Goal: Task Accomplishment & Management: Manage account settings

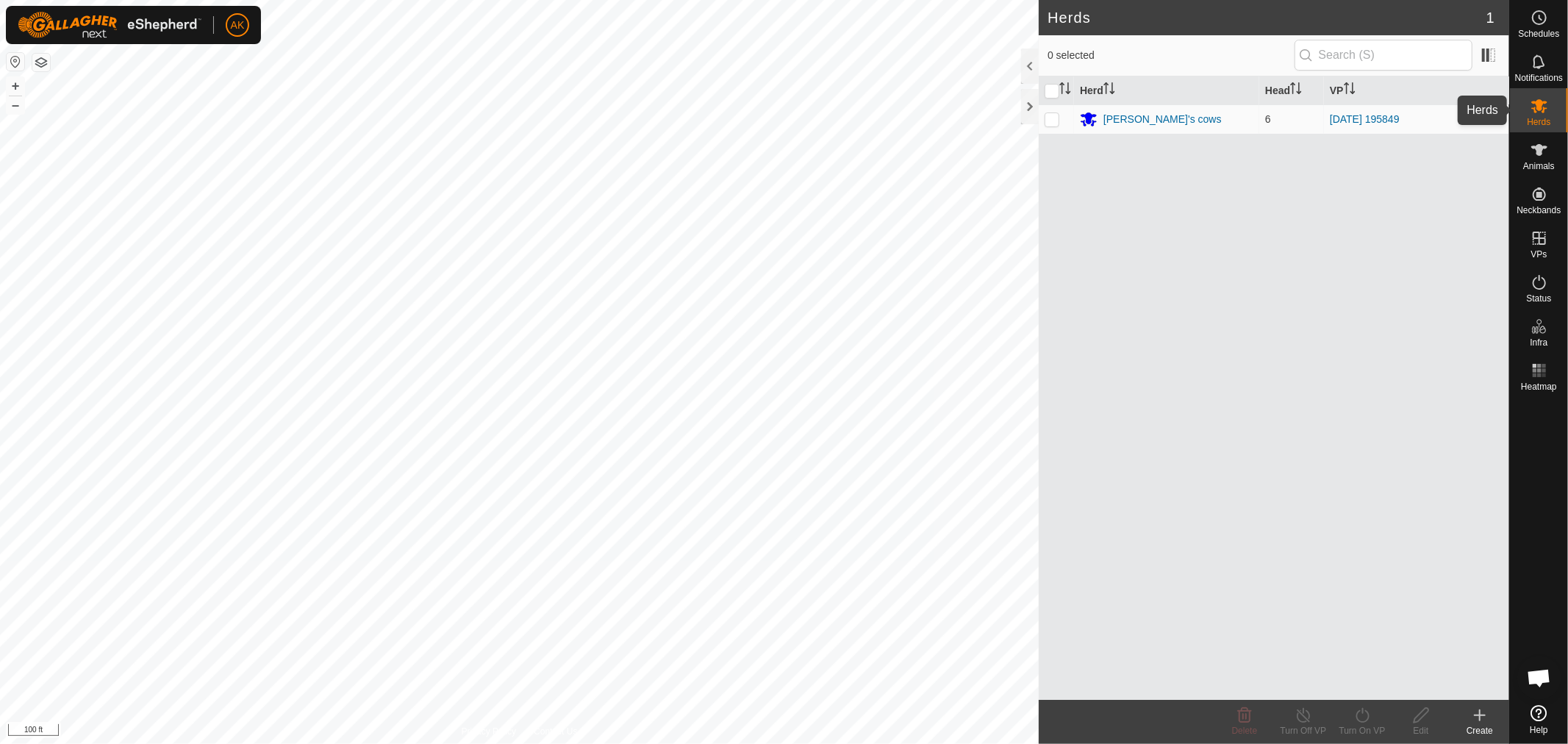
click at [1536, 107] on icon at bounding box center [1539, 105] width 17 height 17
click at [1125, 118] on div "[PERSON_NAME]'s cows" at bounding box center [1163, 119] width 119 height 15
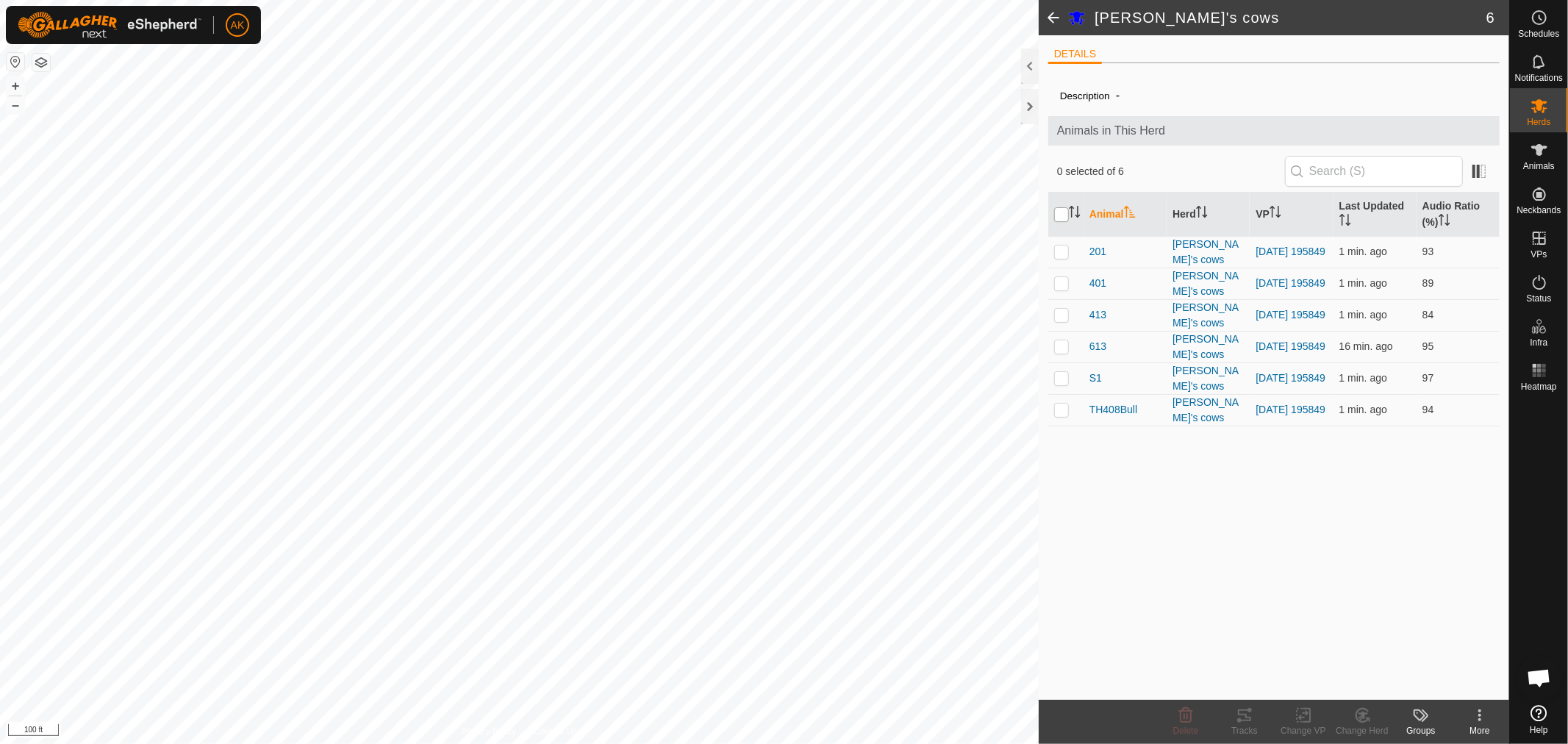
click at [1063, 219] on input "checkbox" at bounding box center [1062, 215] width 15 height 15
checkbox input "true"
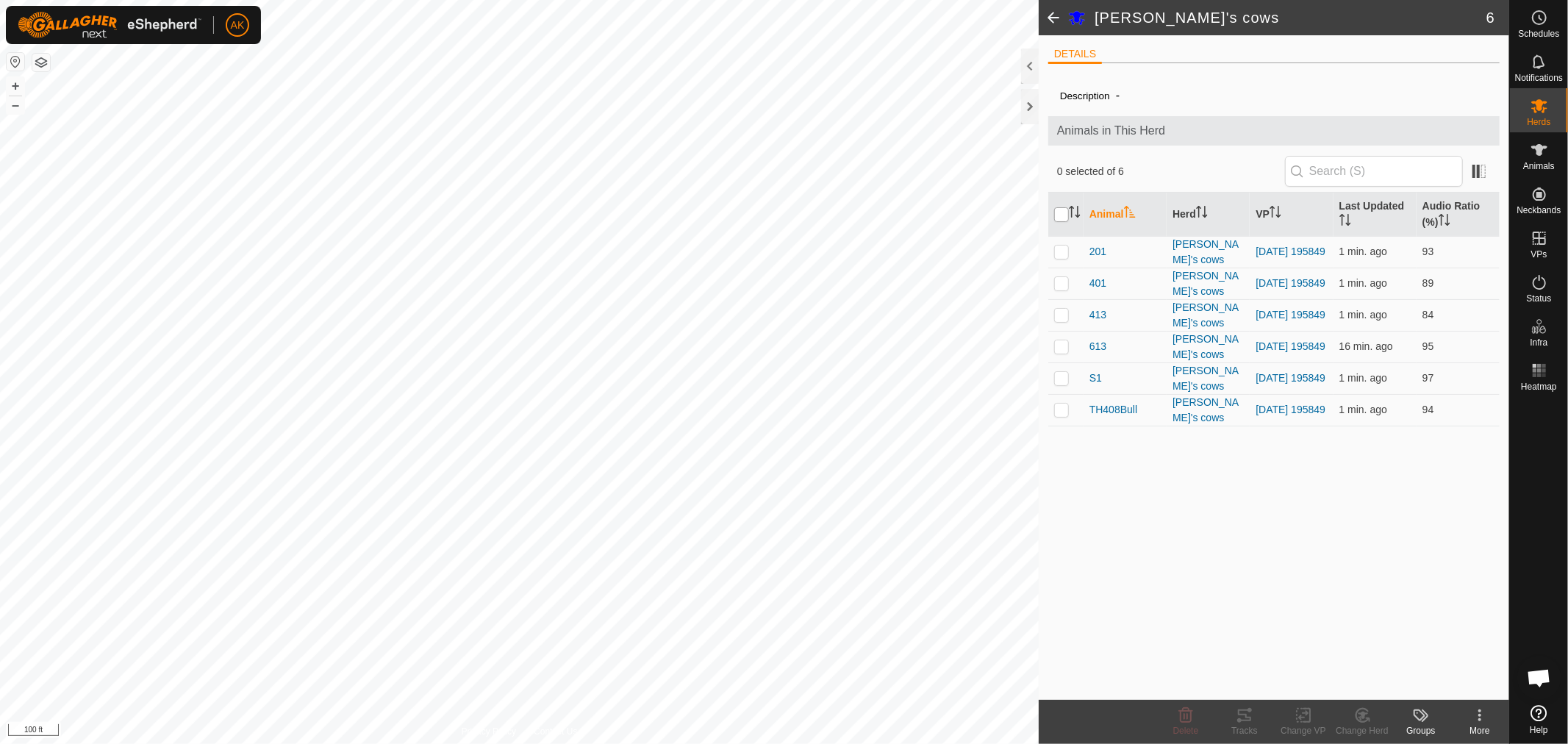
checkbox input "true"
click at [1252, 721] on icon at bounding box center [1244, 715] width 17 height 17
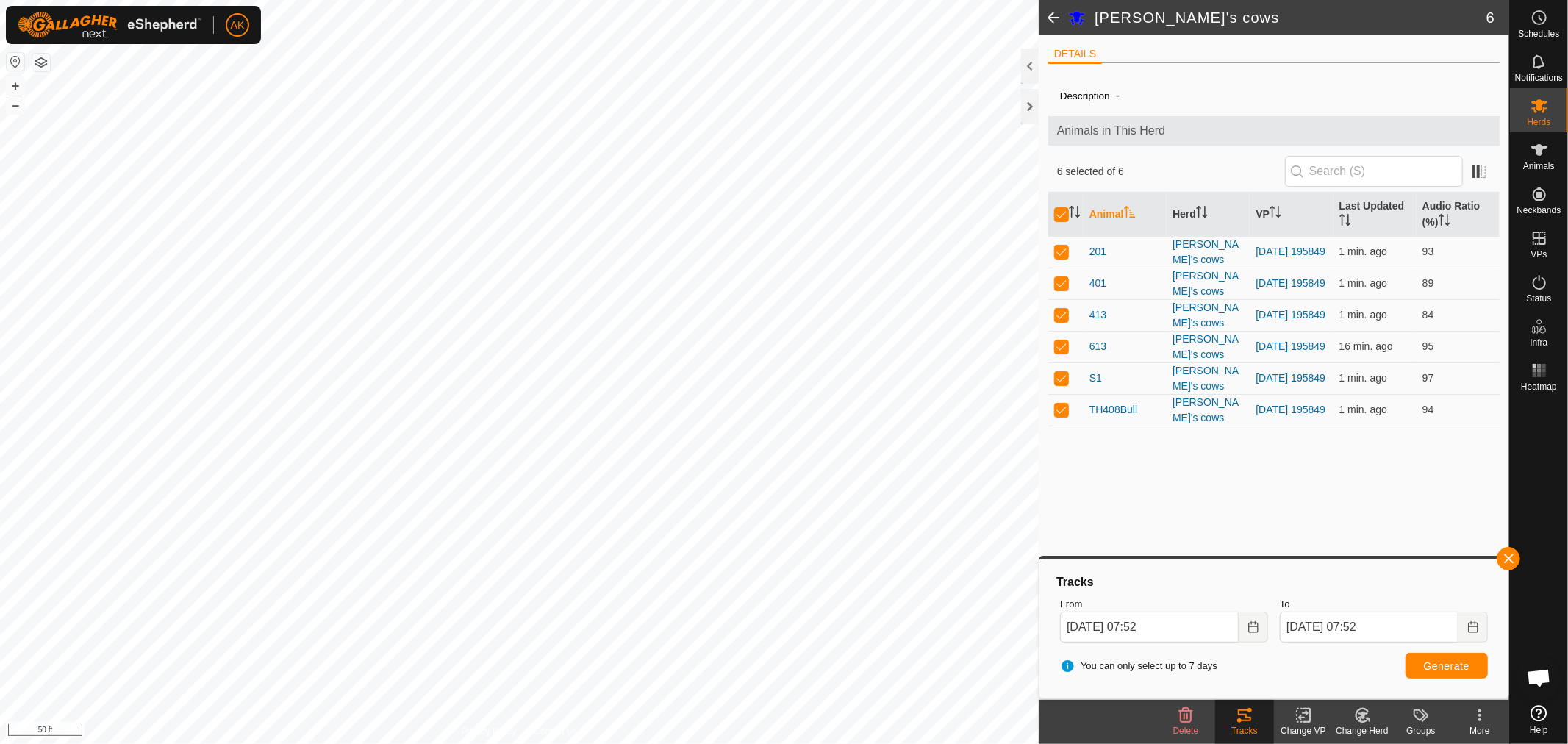
click at [704, 744] on html "AK Schedules Notifications Herds Animals Neckbands VPs Status Infra Heatmap Hel…" at bounding box center [784, 372] width 1568 height 744
